Goal: Navigation & Orientation: Find specific page/section

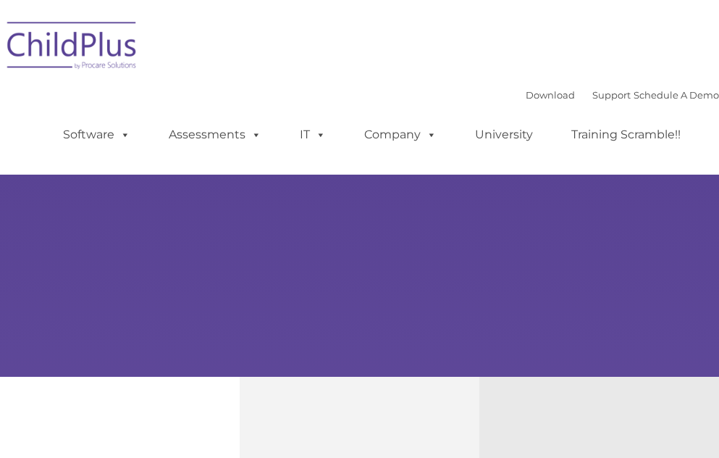
select select "MEDIUM"
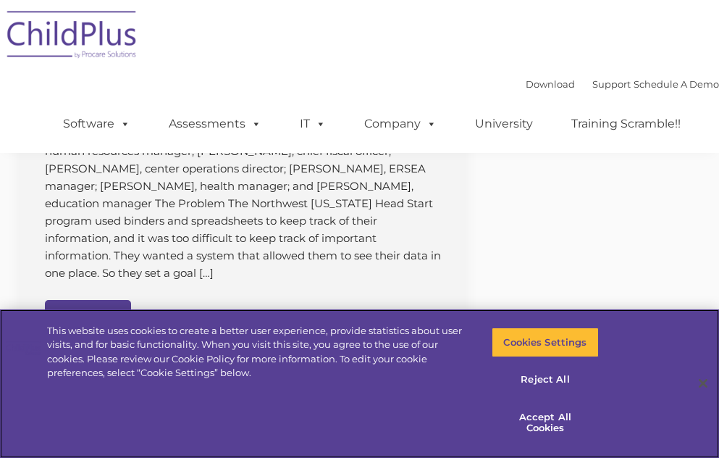
scroll to position [1611, 0]
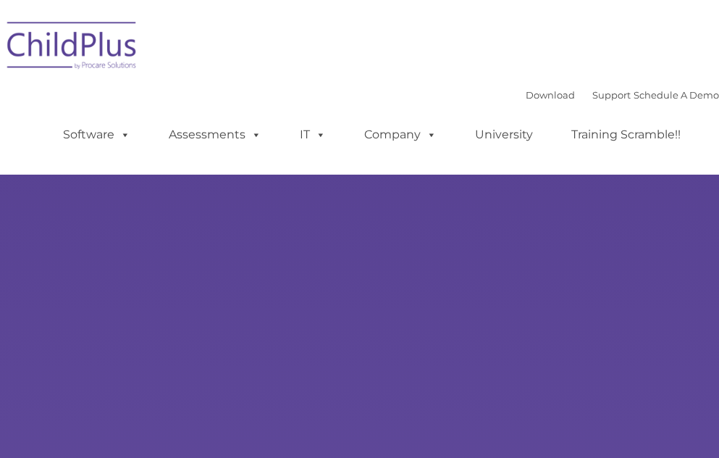
type input ""
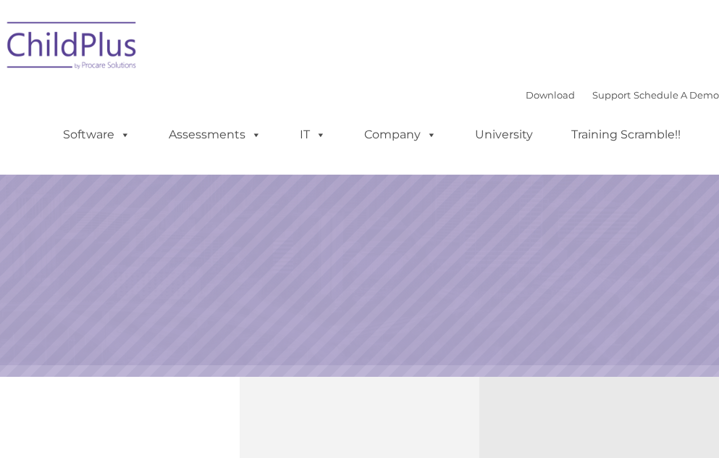
select select "MEDIUM"
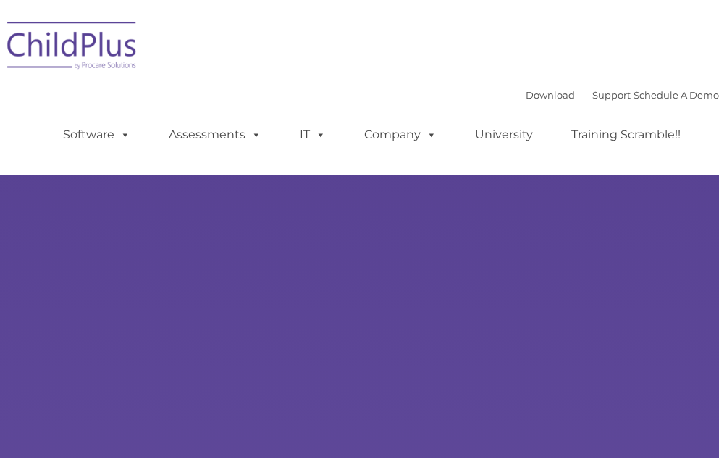
type input ""
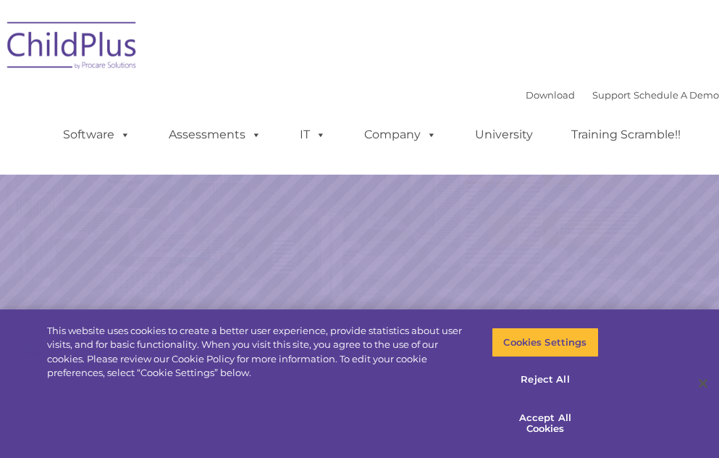
select select "MEDIUM"
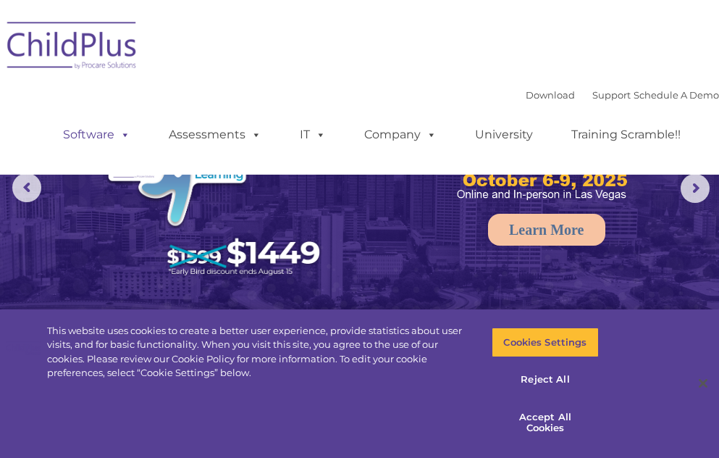
click at [126, 131] on span at bounding box center [122, 134] width 16 height 14
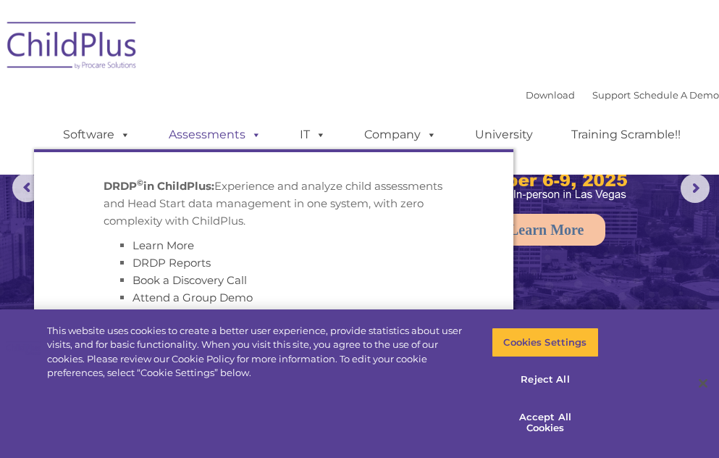
click at [263, 134] on link "Assessments" at bounding box center [215, 134] width 122 height 29
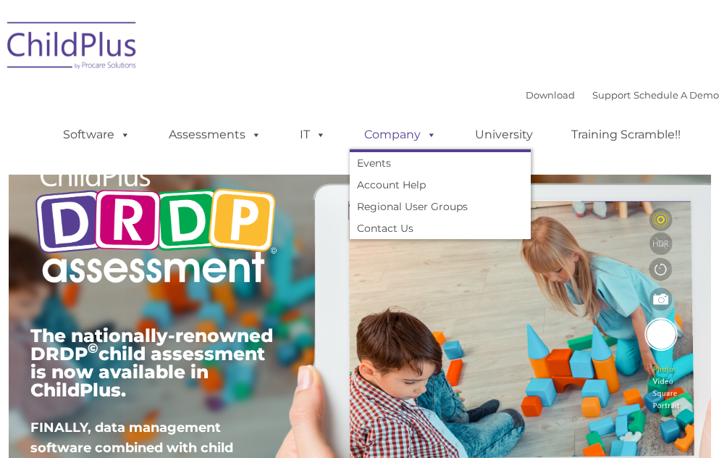
click at [377, 138] on link "Company" at bounding box center [400, 134] width 101 height 29
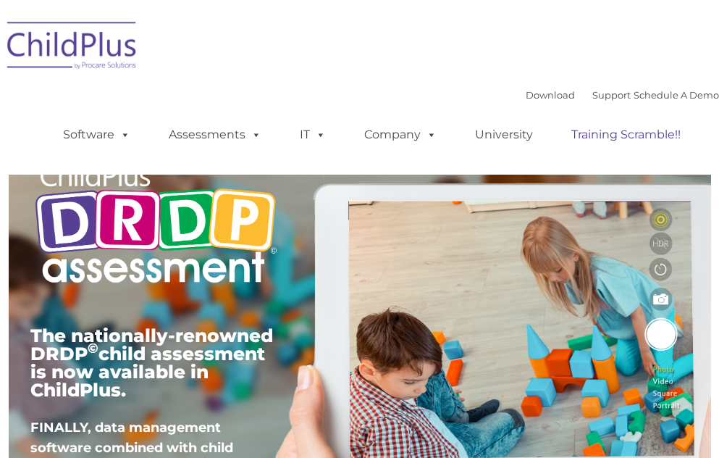
type input ""
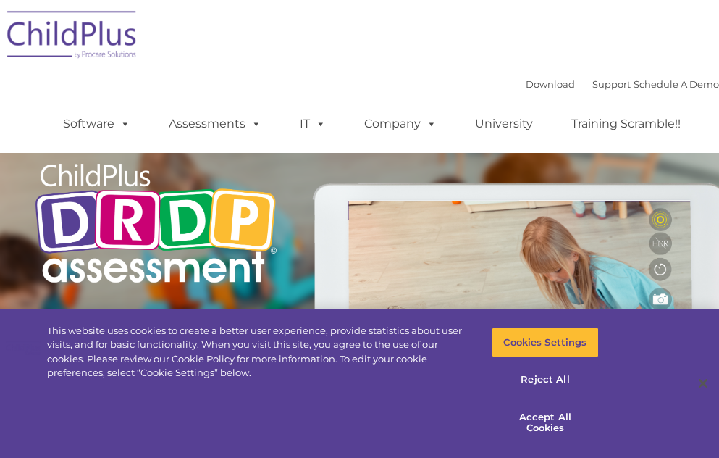
click at [521, 96] on ul "Software ChildPlus: The original and most widely-used Head Start data managemen…" at bounding box center [376, 124] width 685 height 58
click at [526, 87] on link "Download" at bounding box center [550, 84] width 49 height 12
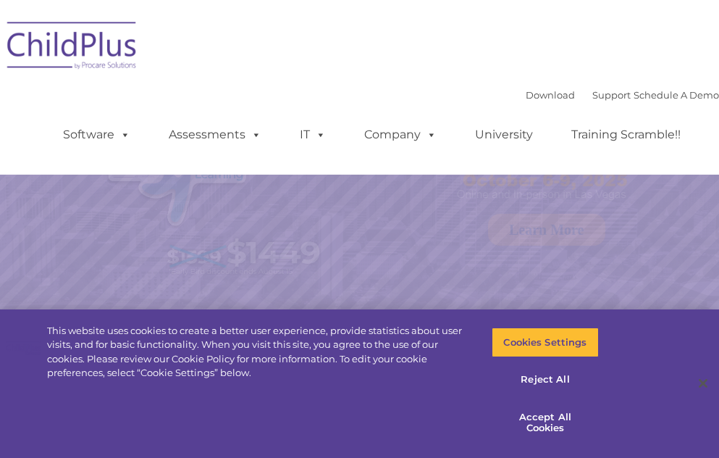
select select "MEDIUM"
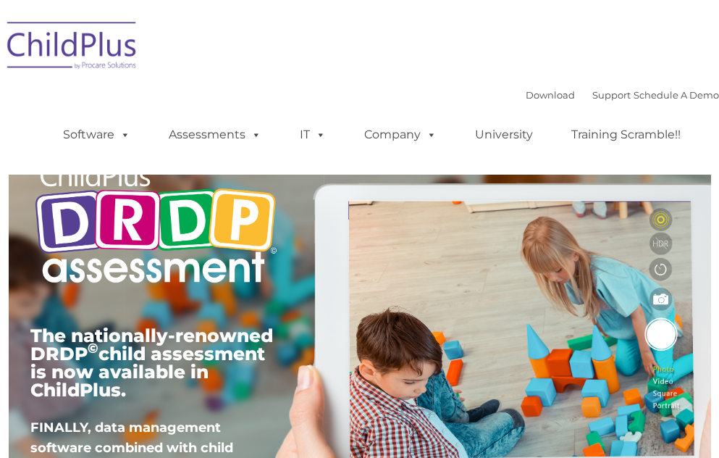
type input ""
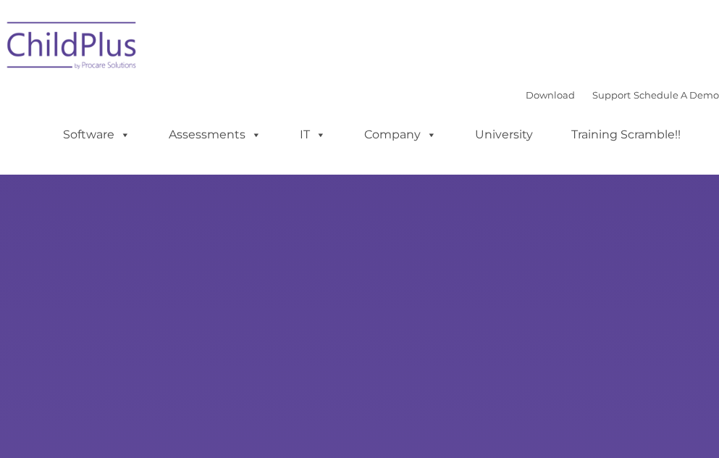
type input ""
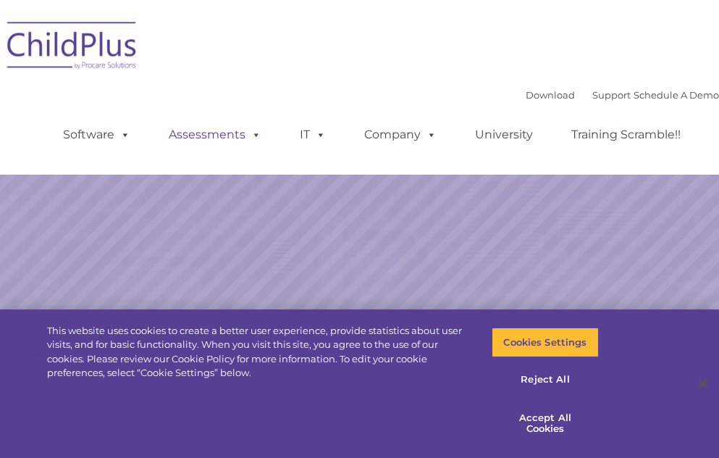
select select "MEDIUM"
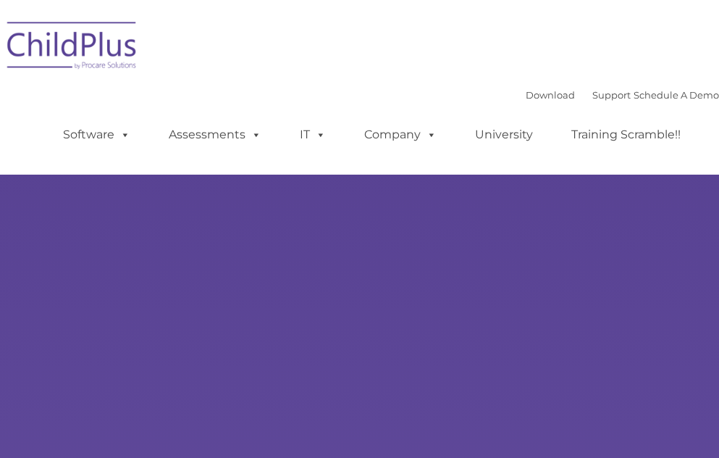
type input ""
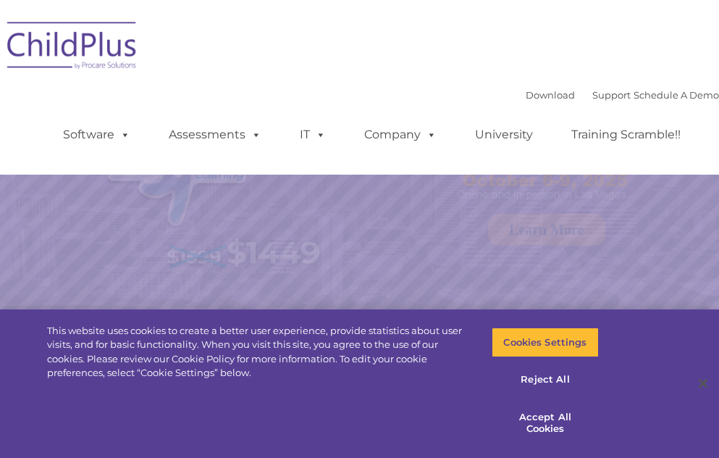
select select "MEDIUM"
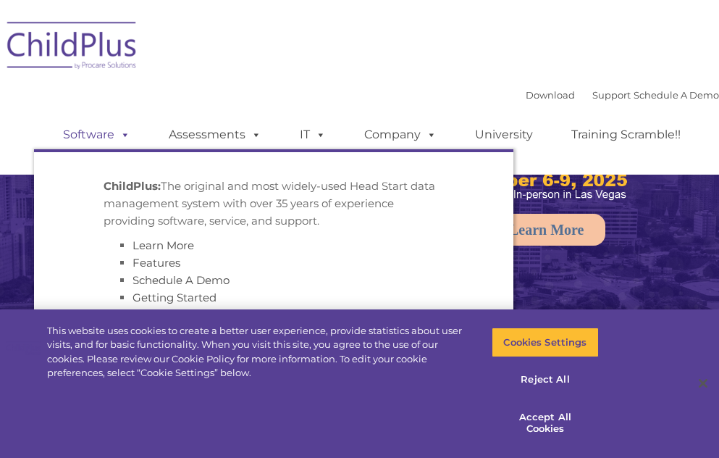
click at [79, 136] on link "Software" at bounding box center [97, 134] width 96 height 29
click at [191, 130] on link "Assessments" at bounding box center [215, 134] width 122 height 29
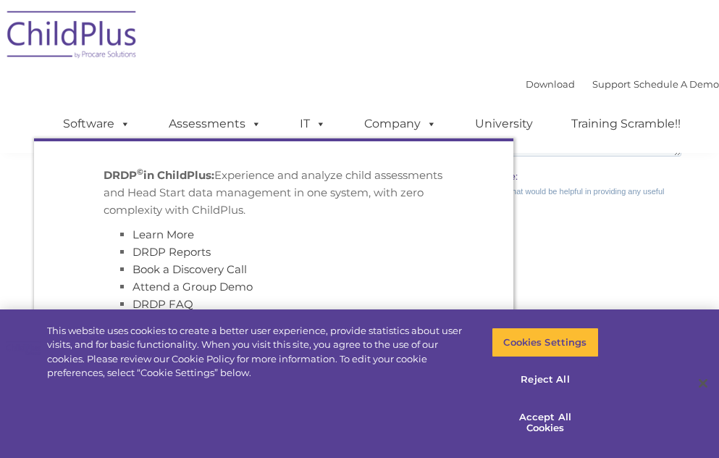
scroll to position [1470, 0]
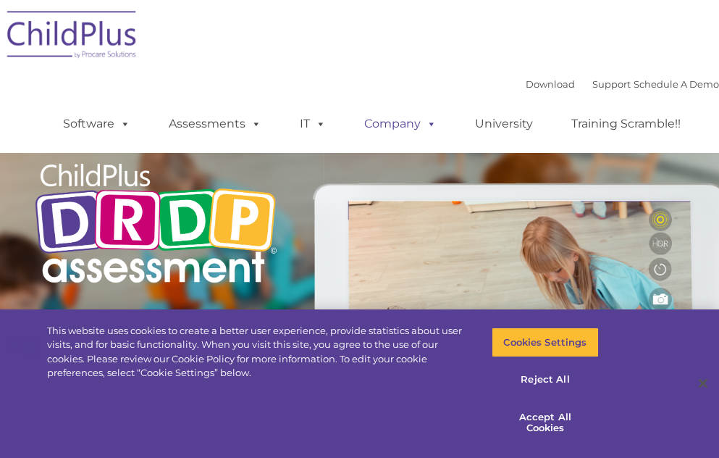
click at [397, 122] on link "Company" at bounding box center [400, 123] width 101 height 29
click at [319, 122] on span at bounding box center [318, 124] width 16 height 14
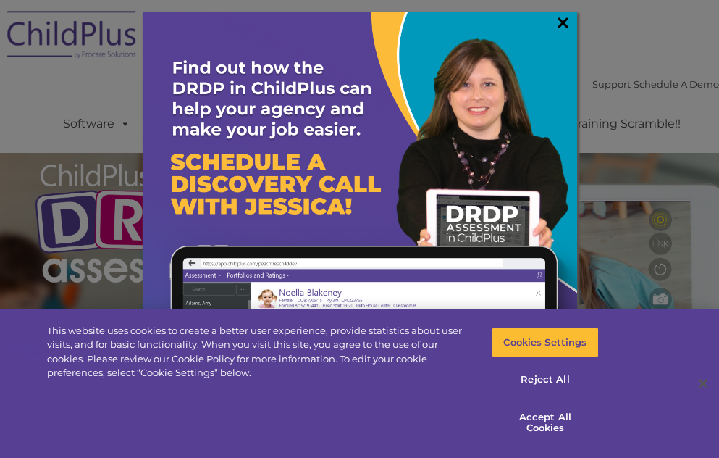
click at [569, 25] on link "×" at bounding box center [563, 22] width 17 height 14
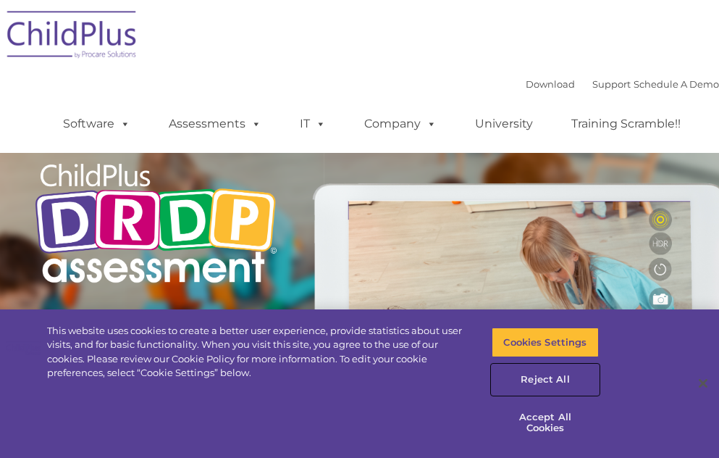
drag, startPoint x: 572, startPoint y: 383, endPoint x: 569, endPoint y: 421, distance: 37.8
click at [569, 421] on div "Cookies Settings Reject All Accept All Cookies" at bounding box center [546, 391] width 108 height 134
click at [569, 421] on button "Accept All Cookies" at bounding box center [546, 422] width 108 height 41
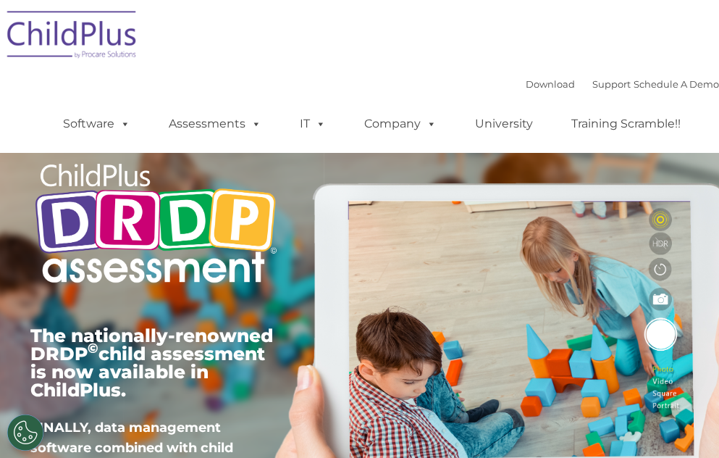
click at [548, 90] on div "Download Support | Schedule A Demo " at bounding box center [622, 84] width 193 height 22
click at [547, 90] on div "Download Support | Schedule A Demo " at bounding box center [622, 84] width 193 height 22
click at [546, 84] on link "Download" at bounding box center [550, 84] width 49 height 12
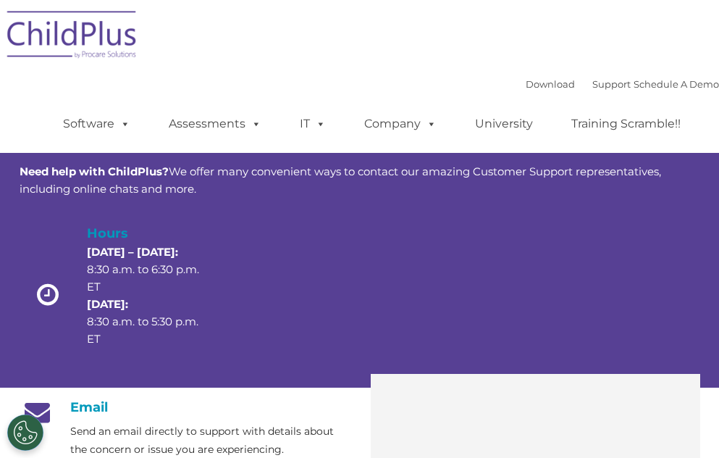
click at [217, 1] on div "Download Support | Schedule A Demo  MENU MENU Software ChildPlus: The original…" at bounding box center [359, 76] width 719 height 153
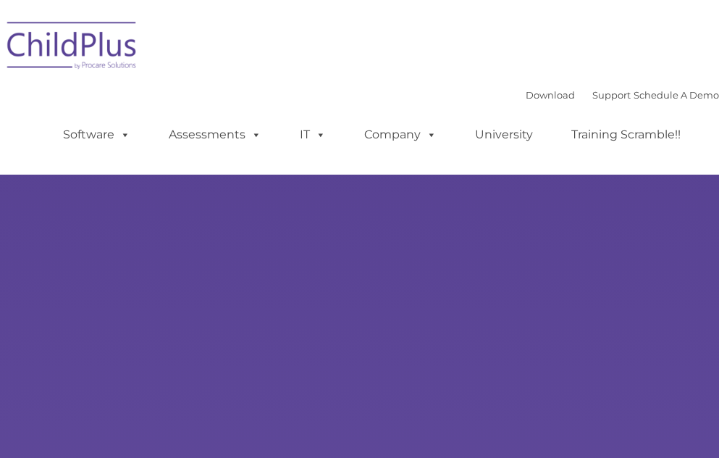
type input ""
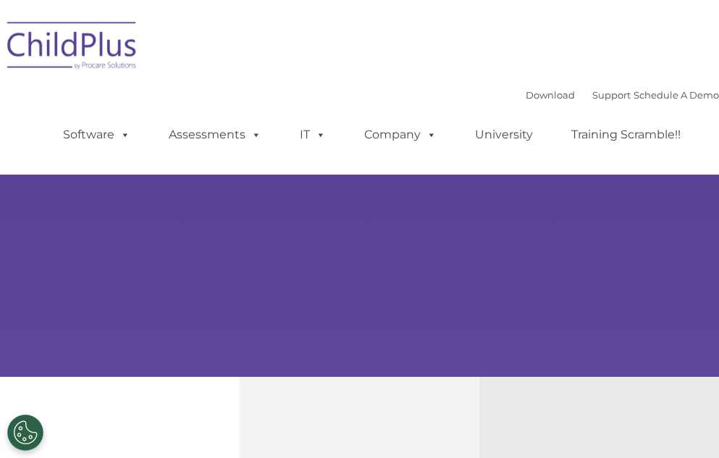
select select "MEDIUM"
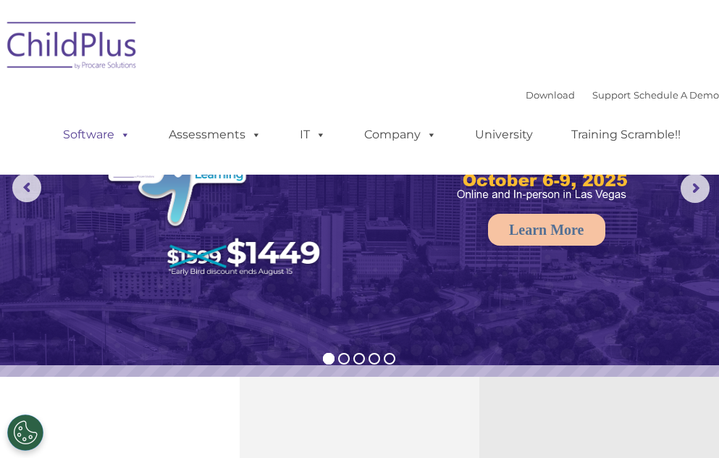
drag, startPoint x: 62, startPoint y: 132, endPoint x: 67, endPoint y: 138, distance: 8.3
click at [62, 132] on link "Software" at bounding box center [97, 134] width 96 height 29
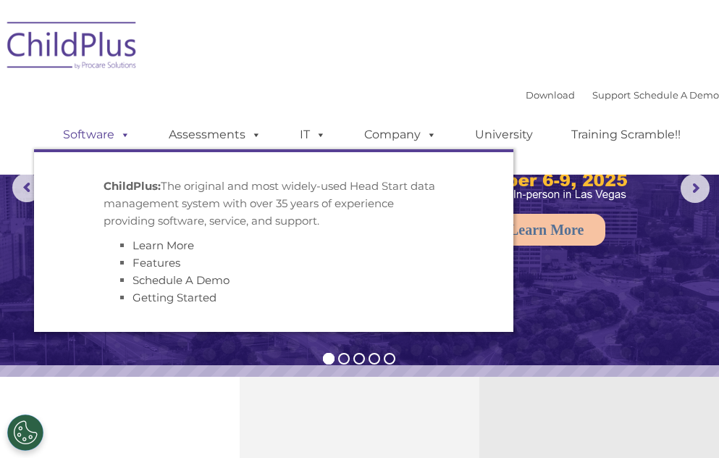
click at [83, 125] on link "Software" at bounding box center [97, 134] width 96 height 29
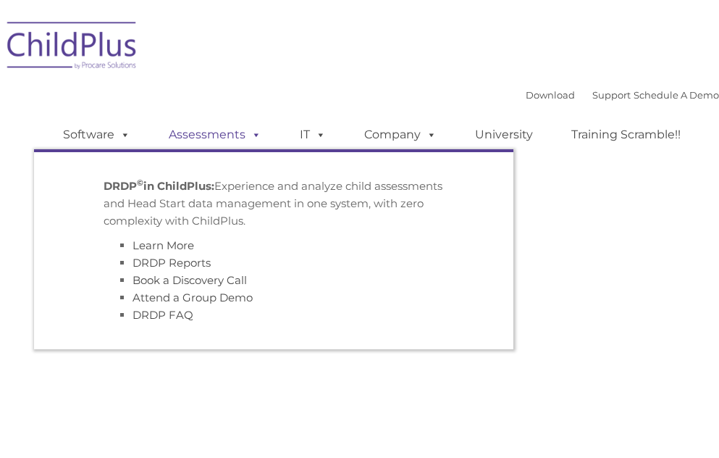
click at [205, 126] on link "Assessments" at bounding box center [215, 134] width 122 height 29
click at [205, 127] on link "Assessments" at bounding box center [215, 134] width 122 height 29
